Goal: Task Accomplishment & Management: Manage account settings

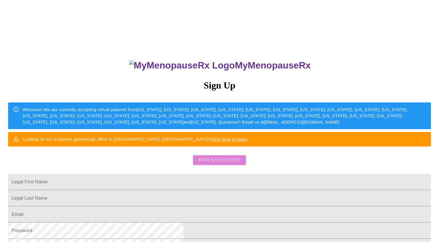
click at [207, 164] on span "Have an account?" at bounding box center [219, 160] width 41 height 7
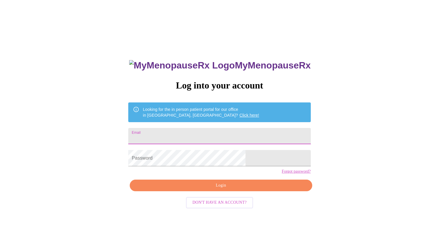
click at [206, 131] on input "Email" at bounding box center [219, 136] width 182 height 16
type input "[EMAIL_ADDRESS][DOMAIN_NAME]"
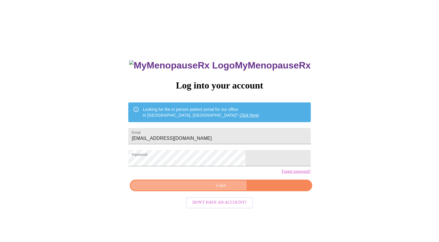
click at [209, 189] on span "Login" at bounding box center [220, 185] width 169 height 7
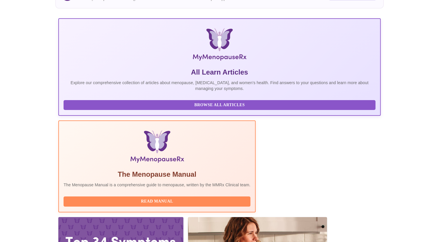
scroll to position [65, 0]
